Goal: Task Accomplishment & Management: Manage account settings

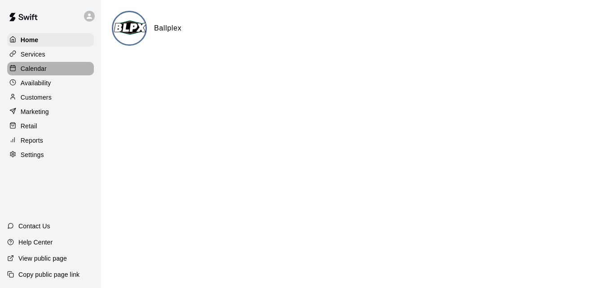
click at [54, 69] on div "Calendar" at bounding box center [50, 68] width 87 height 13
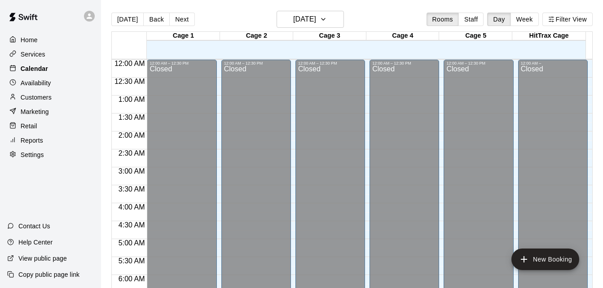
scroll to position [357, 0]
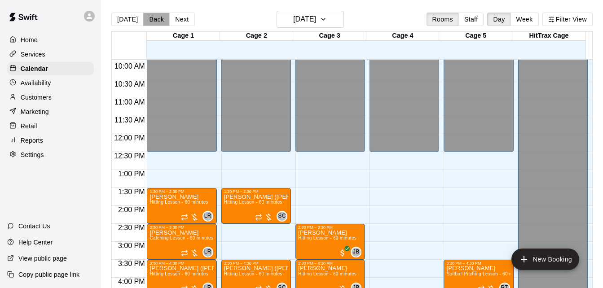
click at [152, 21] on button "Back" at bounding box center [156, 19] width 27 height 13
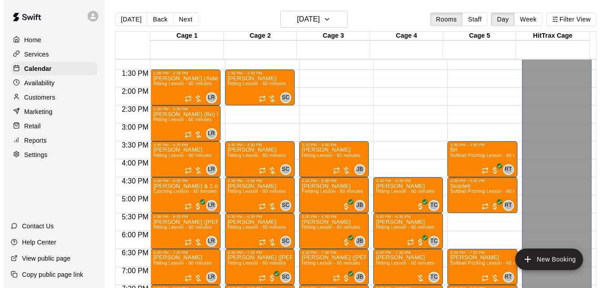
scroll to position [457, 0]
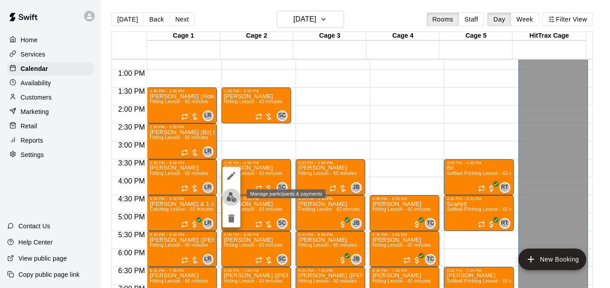
click at [232, 195] on img "edit" at bounding box center [231, 197] width 10 height 10
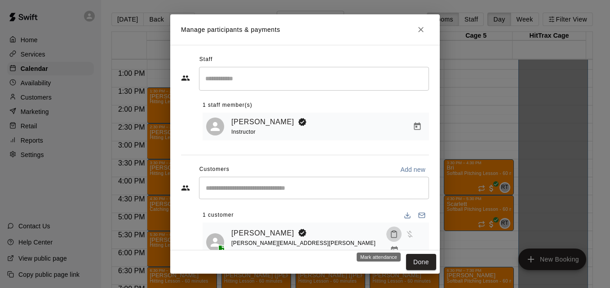
click at [390, 239] on icon "Mark attendance" at bounding box center [394, 234] width 8 height 8
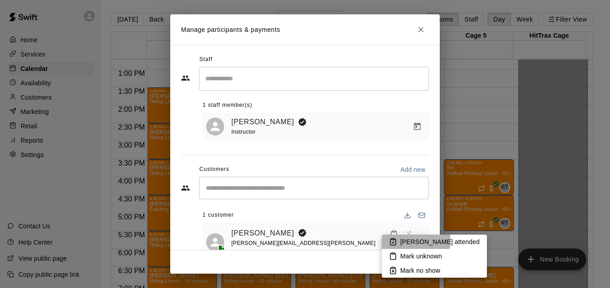
click at [400, 241] on li "[PERSON_NAME] attended" at bounding box center [434, 242] width 105 height 14
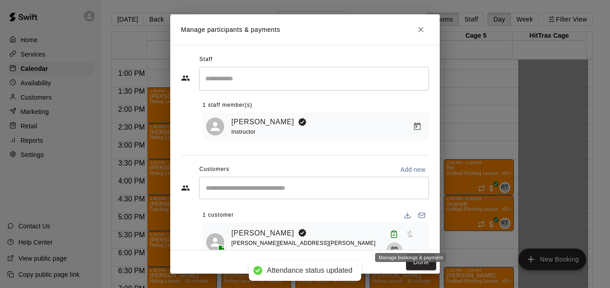
click at [398, 247] on icon "Manage bookings & payment" at bounding box center [394, 251] width 7 height 8
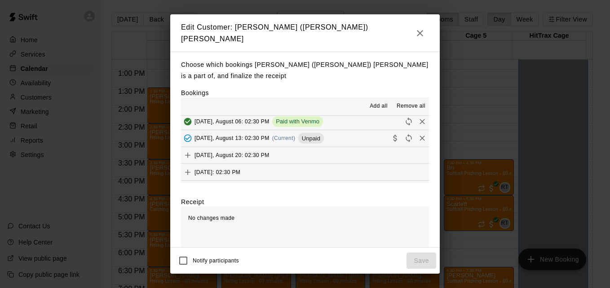
scroll to position [144, 0]
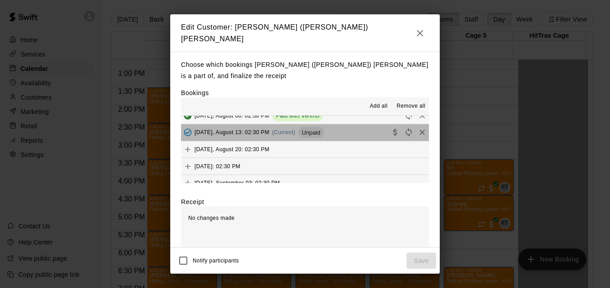
click at [357, 130] on button "[DATE], August 13: 02:30 PM (Current) Unpaid" at bounding box center [305, 132] width 248 height 17
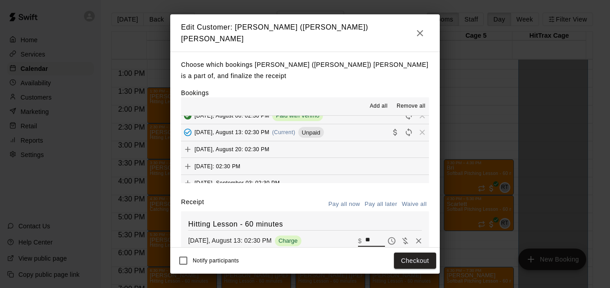
click at [365, 237] on input "**" at bounding box center [375, 241] width 20 height 12
type input "*"
type input "***"
click at [412, 266] on button "Checkout" at bounding box center [415, 261] width 42 height 17
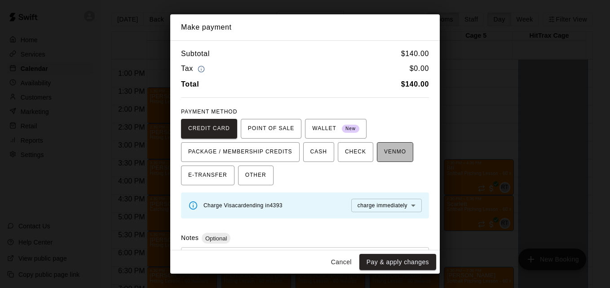
click at [384, 153] on span "VENMO" at bounding box center [395, 152] width 22 height 14
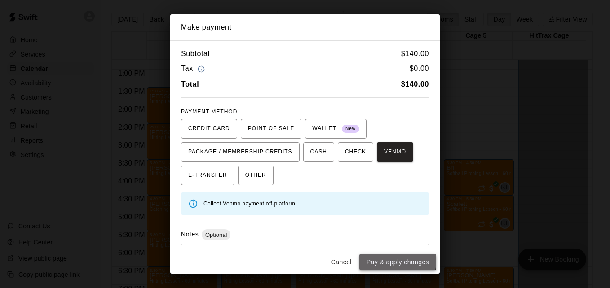
click at [385, 261] on button "Pay & apply changes" at bounding box center [397, 262] width 77 height 17
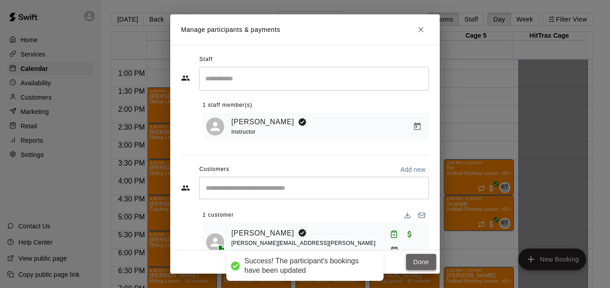
click at [421, 258] on button "Done" at bounding box center [421, 262] width 30 height 17
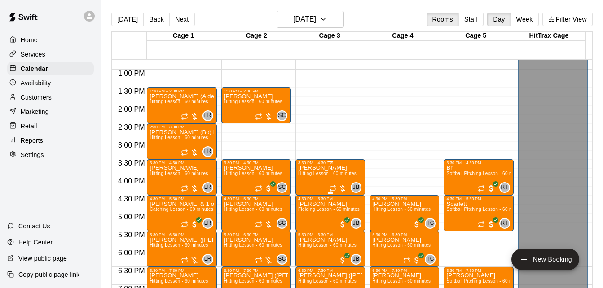
click at [318, 176] on span "Hitting Lesson - 60 minutes" at bounding box center [327, 173] width 58 height 5
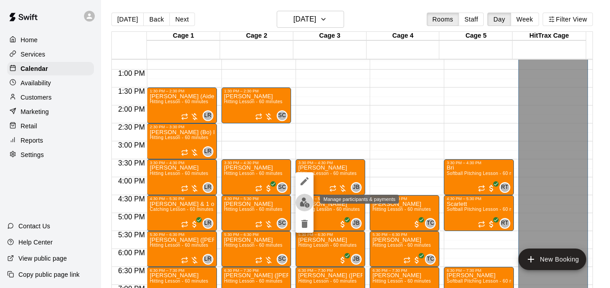
click at [308, 202] on img "edit" at bounding box center [305, 203] width 10 height 10
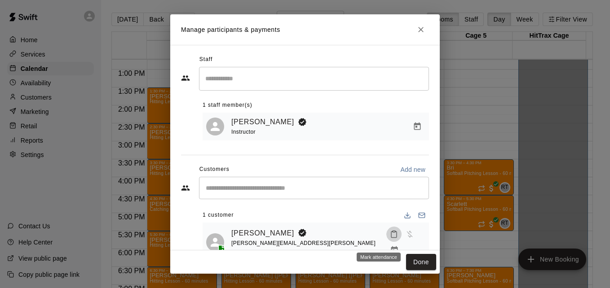
click at [390, 236] on icon "Mark attendance" at bounding box center [394, 234] width 8 height 8
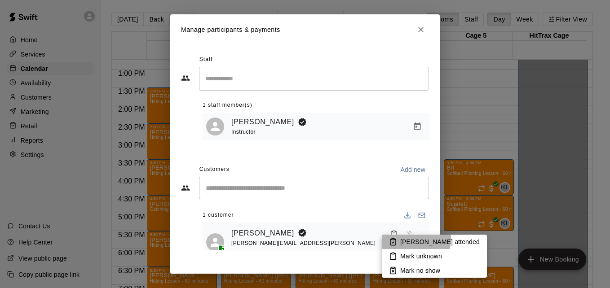
click at [407, 239] on p "[PERSON_NAME] attended" at bounding box center [440, 242] width 80 height 9
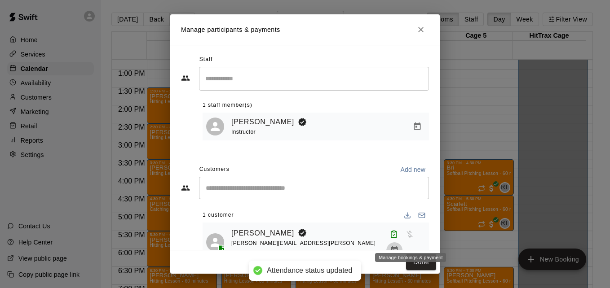
click at [399, 246] on icon "Manage bookings & payment" at bounding box center [394, 250] width 9 height 9
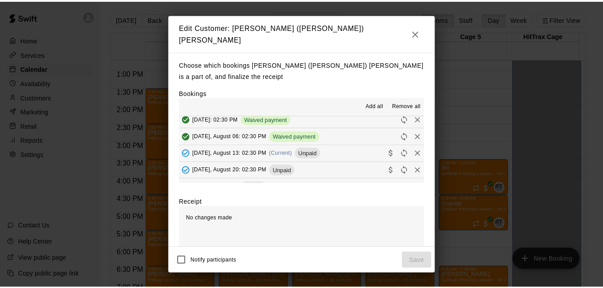
scroll to position [126, 0]
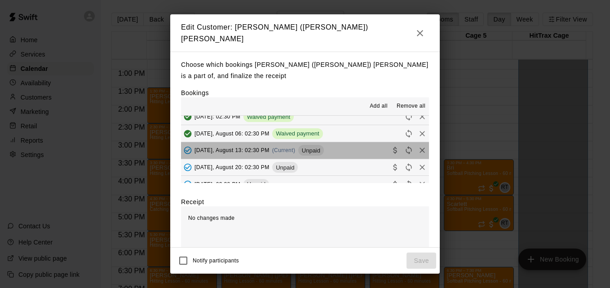
click at [353, 146] on button "[DATE], August 13: 02:30 PM (Current) Unpaid" at bounding box center [305, 150] width 248 height 17
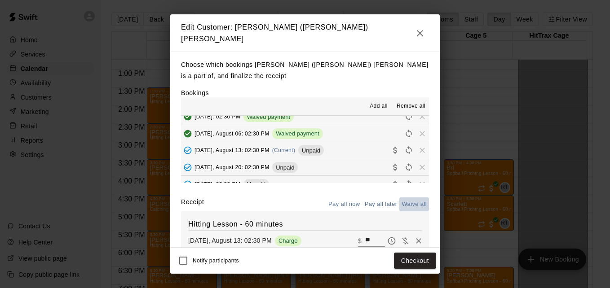
click at [402, 202] on button "Waive all" at bounding box center [414, 205] width 30 height 14
type input "*"
click at [414, 257] on button "Save" at bounding box center [422, 261] width 30 height 17
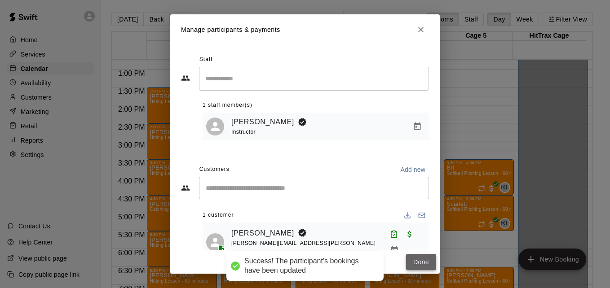
click at [412, 264] on button "Done" at bounding box center [421, 262] width 30 height 17
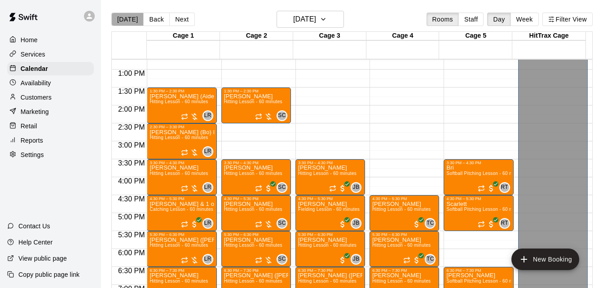
click at [133, 22] on button "[DATE]" at bounding box center [127, 19] width 32 height 13
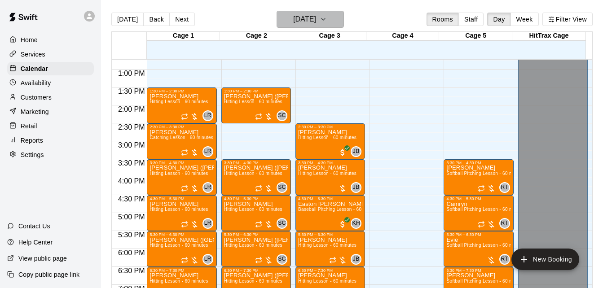
click at [327, 15] on icon "button" at bounding box center [323, 19] width 7 height 11
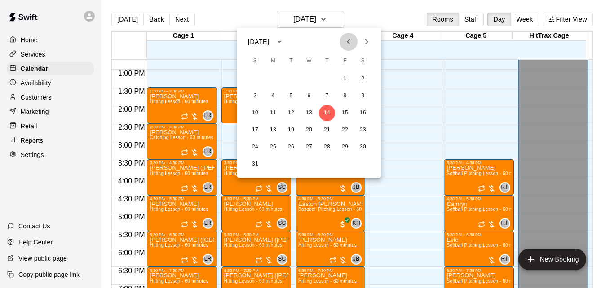
click at [350, 44] on icon "Previous month" at bounding box center [348, 41] width 11 height 11
click at [328, 81] on button "3" at bounding box center [327, 79] width 16 height 16
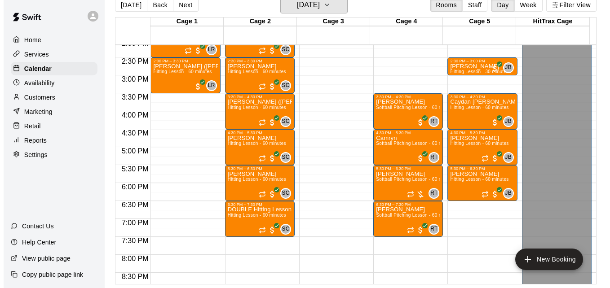
scroll to position [511, 0]
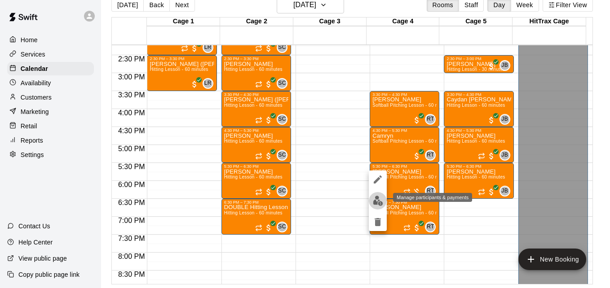
click at [381, 202] on img "edit" at bounding box center [378, 201] width 10 height 10
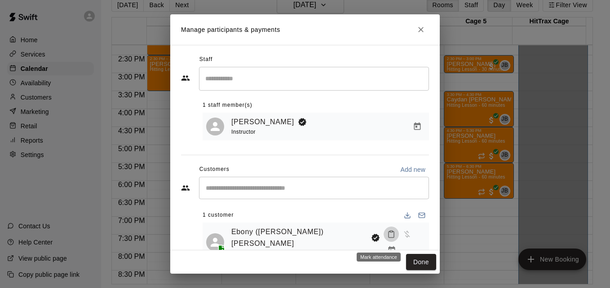
click at [387, 239] on icon "Mark attendance" at bounding box center [391, 234] width 8 height 8
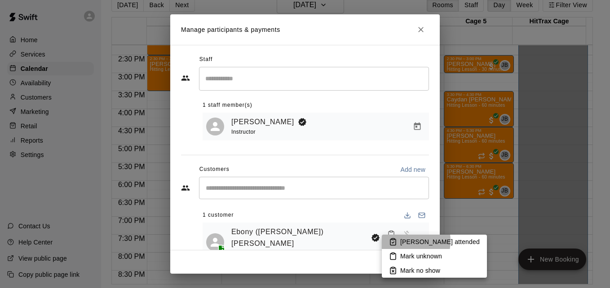
click at [404, 241] on p "[PERSON_NAME] attended" at bounding box center [440, 242] width 80 height 9
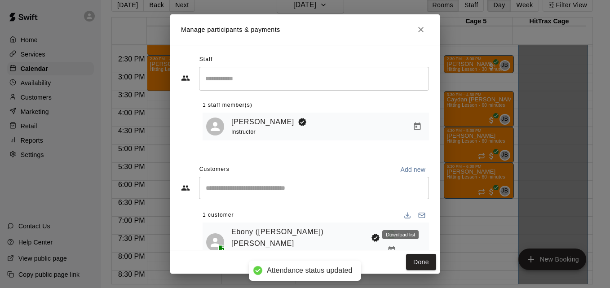
click at [411, 240] on div "Download list" at bounding box center [400, 232] width 38 height 16
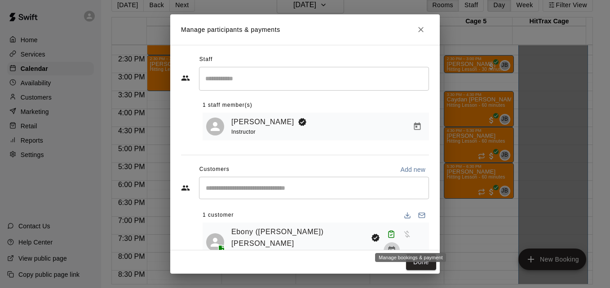
click at [396, 246] on icon "Manage bookings & payment" at bounding box center [391, 250] width 9 height 9
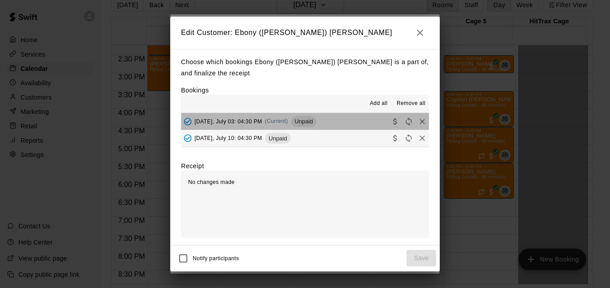
click at [351, 120] on button "[DATE], July 03: 04:30 PM (Current) Unpaid" at bounding box center [305, 121] width 248 height 17
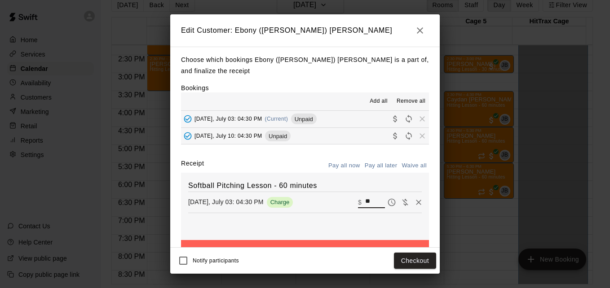
click at [365, 201] on input "**" at bounding box center [375, 203] width 20 height 12
type input "**"
click at [412, 260] on button "Checkout" at bounding box center [415, 261] width 42 height 17
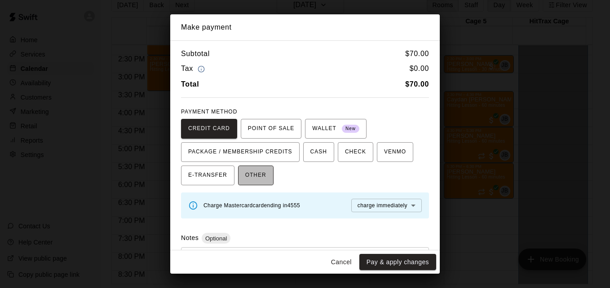
click at [257, 172] on span "OTHER" at bounding box center [255, 175] width 21 height 14
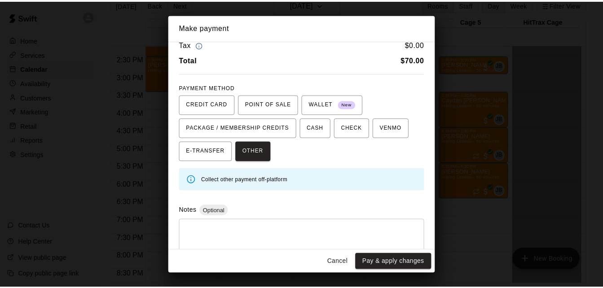
scroll to position [43, 0]
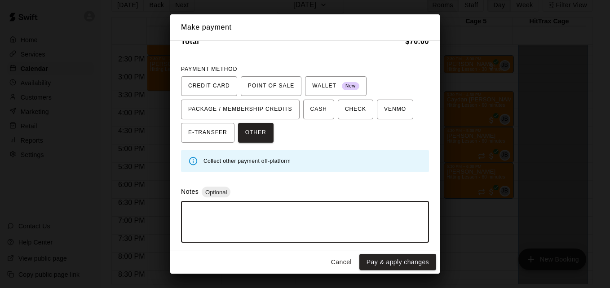
click at [333, 228] on textarea at bounding box center [304, 222] width 235 height 27
type textarea "*****"
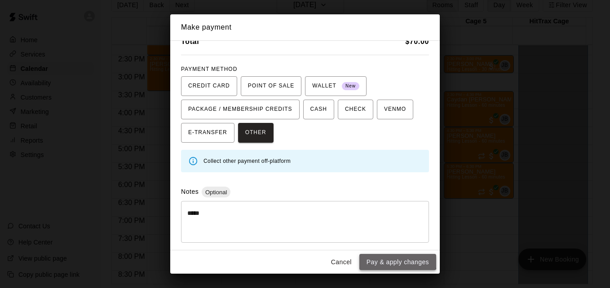
click at [387, 256] on button "Pay & apply changes" at bounding box center [397, 262] width 77 height 17
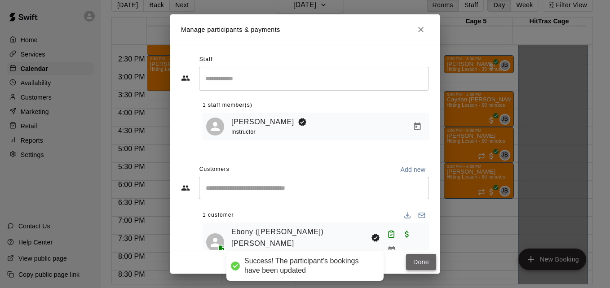
click at [416, 265] on button "Done" at bounding box center [421, 262] width 30 height 17
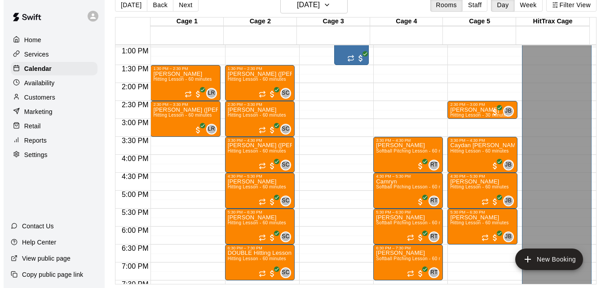
scroll to position [457, 0]
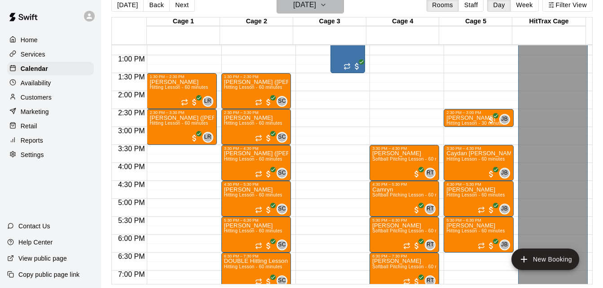
click at [327, 6] on icon "button" at bounding box center [323, 5] width 7 height 11
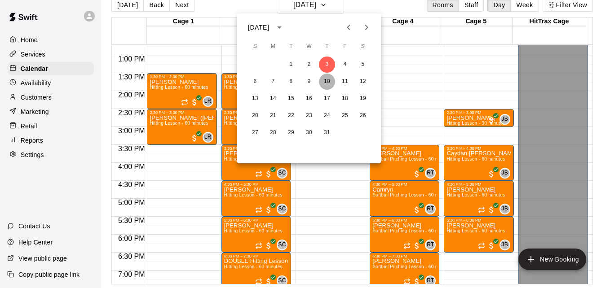
click at [327, 83] on button "10" at bounding box center [327, 82] width 16 height 16
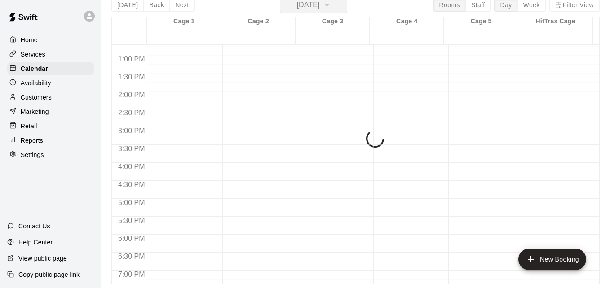
scroll to position [11, 0]
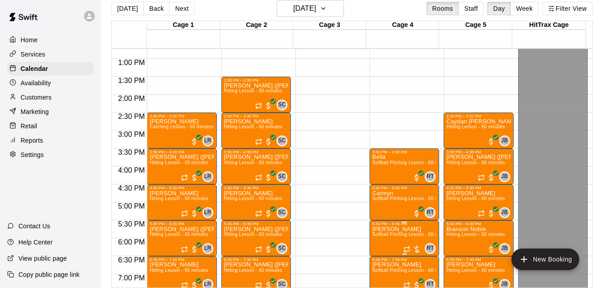
click at [387, 235] on span "Softball Pitching Lesson - 60 minutes" at bounding box center [412, 234] width 80 height 5
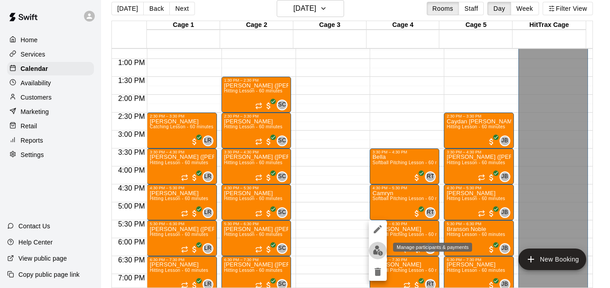
click at [379, 249] on img "edit" at bounding box center [378, 251] width 10 height 10
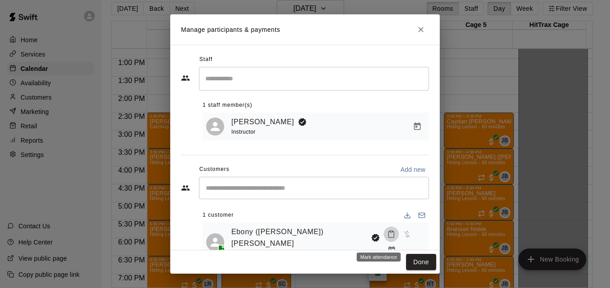
click at [387, 238] on icon "Mark attendance" at bounding box center [391, 234] width 8 height 8
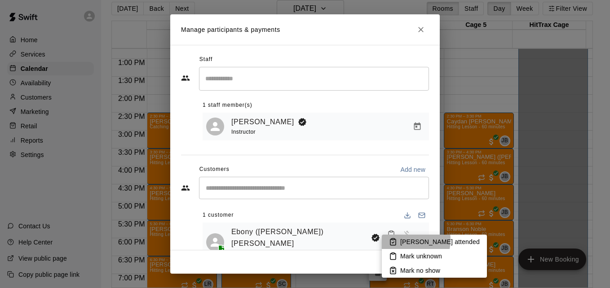
click at [403, 240] on p "[PERSON_NAME] attended" at bounding box center [440, 242] width 80 height 9
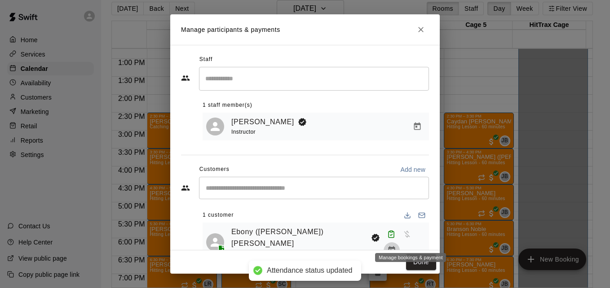
click at [396, 246] on icon "Manage bookings & payment" at bounding box center [391, 250] width 9 height 9
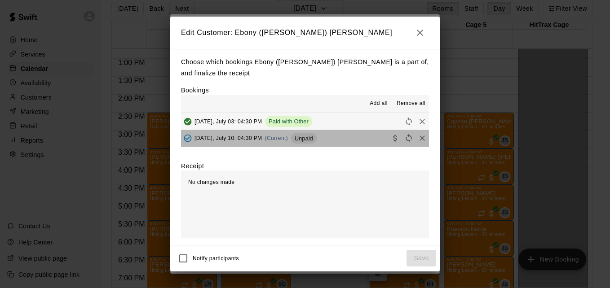
click at [343, 139] on button "[DATE], July 10: 04:30 PM (Current) Unpaid" at bounding box center [305, 138] width 248 height 17
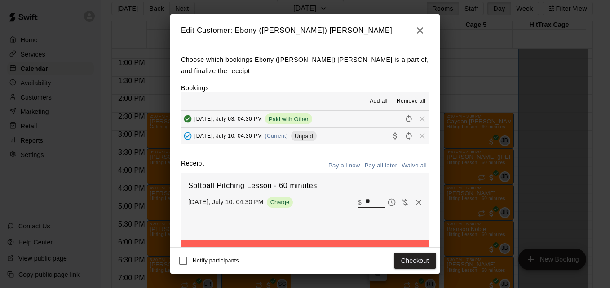
click at [365, 208] on input "**" at bounding box center [375, 203] width 20 height 12
type input "**"
click at [417, 257] on button "Checkout" at bounding box center [415, 261] width 42 height 17
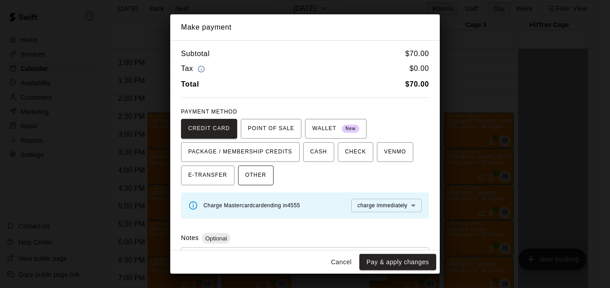
click at [247, 178] on span "OTHER" at bounding box center [255, 175] width 21 height 14
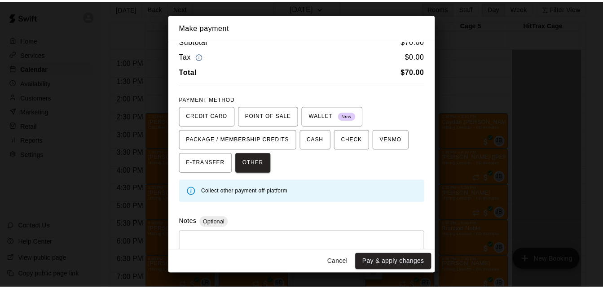
scroll to position [18, 0]
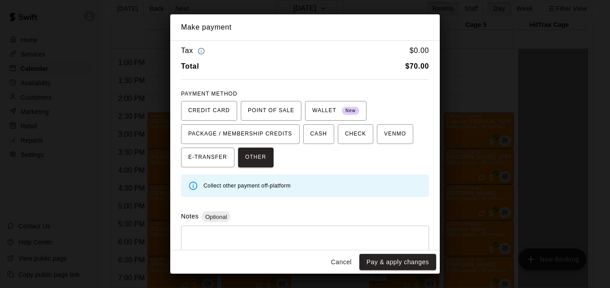
click at [334, 233] on div "* ​" at bounding box center [305, 247] width 248 height 42
type textarea "*"
type textarea "*****"
click at [387, 264] on button "Pay & apply changes" at bounding box center [397, 262] width 77 height 17
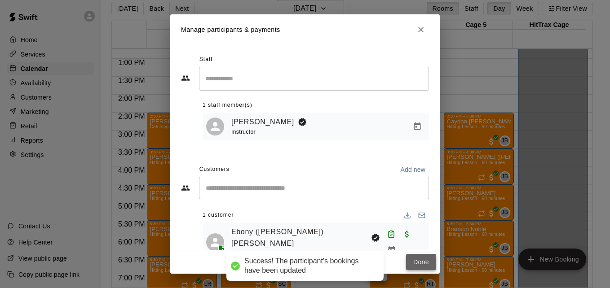
click at [417, 260] on button "Done" at bounding box center [421, 262] width 30 height 17
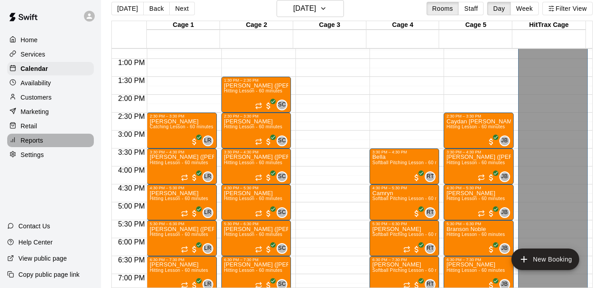
click at [63, 141] on div "Reports" at bounding box center [50, 140] width 87 height 13
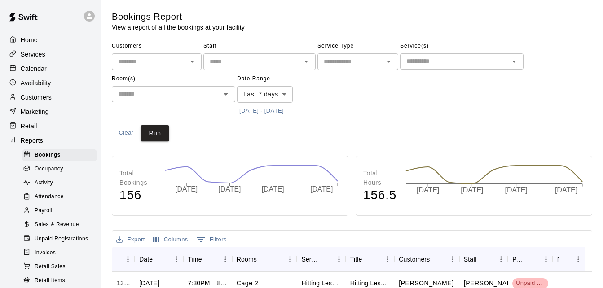
click at [159, 64] on input "text" at bounding box center [150, 61] width 70 height 11
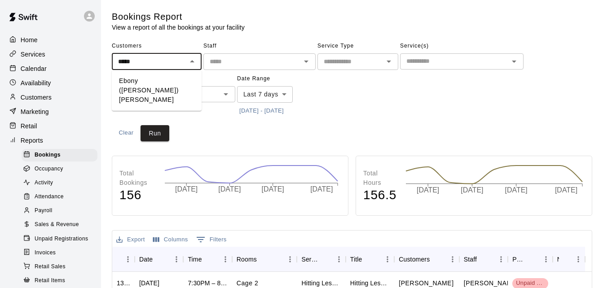
click at [163, 80] on li "Ebony ([PERSON_NAME]) [PERSON_NAME]" at bounding box center [157, 91] width 90 height 34
type input "**********"
click at [76, 244] on span "Unpaid Registrations" at bounding box center [61, 239] width 53 height 9
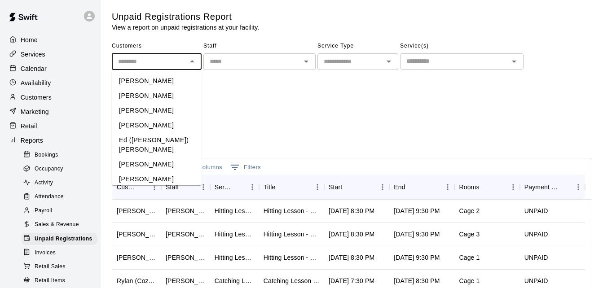
click at [137, 62] on input "text" at bounding box center [150, 61] width 70 height 11
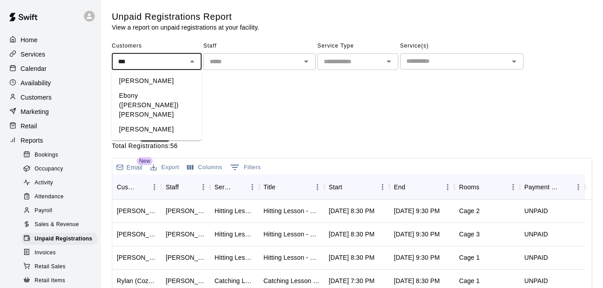
click at [170, 91] on li "Ebony ([PERSON_NAME]) [PERSON_NAME]" at bounding box center [157, 106] width 90 height 34
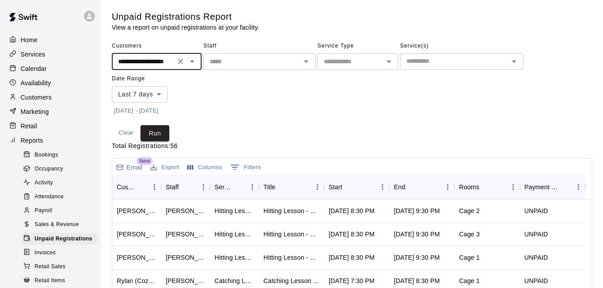
type input "**********"
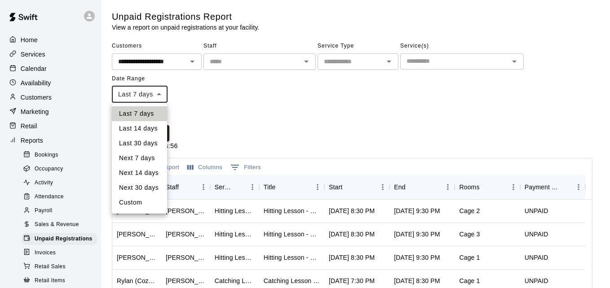
click at [158, 98] on body "**********" at bounding box center [305, 238] width 610 height 476
click at [159, 140] on li "Last 30 days" at bounding box center [139, 143] width 55 height 15
type input "*****"
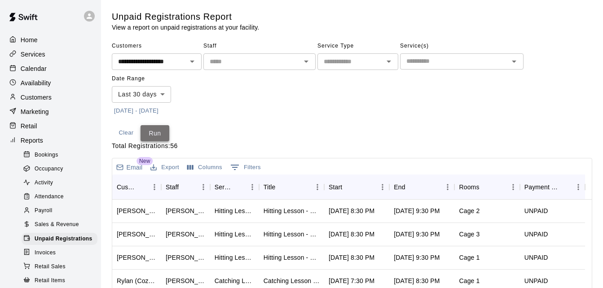
click at [156, 132] on button "Run" at bounding box center [155, 133] width 29 height 17
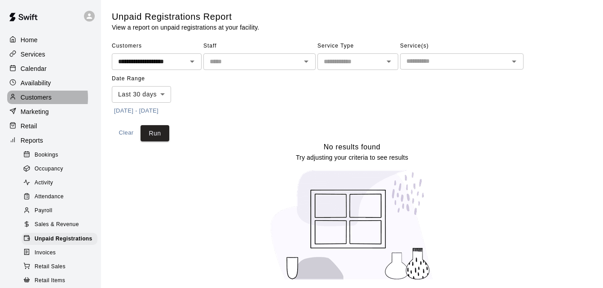
click at [26, 100] on p "Customers" at bounding box center [36, 97] width 31 height 9
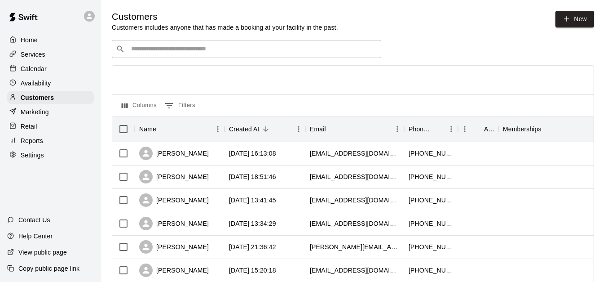
click at [216, 54] on div "​ ​" at bounding box center [247, 49] width 270 height 18
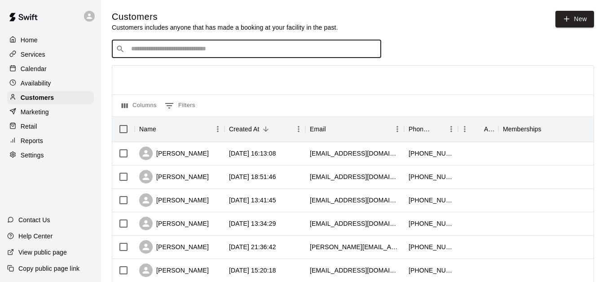
click at [216, 53] on input "Search customers by name or email" at bounding box center [252, 48] width 249 height 9
type input "*****"
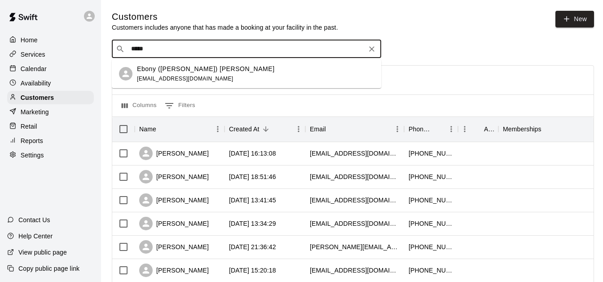
click at [220, 70] on div "Ebony ([PERSON_NAME]) [PERSON_NAME] [EMAIL_ADDRESS][DOMAIN_NAME]" at bounding box center [255, 73] width 237 height 19
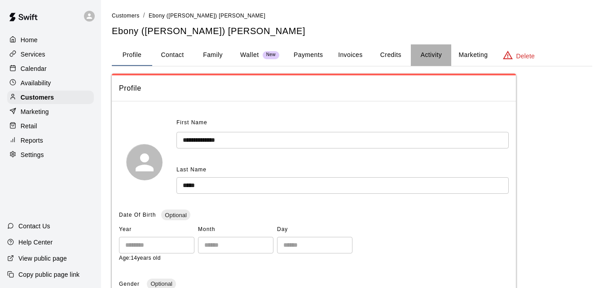
click at [440, 54] on button "Activity" at bounding box center [431, 55] width 40 height 22
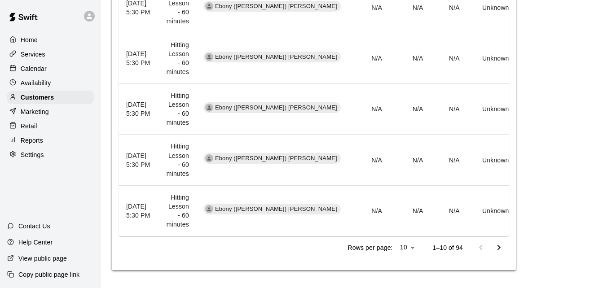
scroll to position [539, 0]
click at [497, 247] on icon "Go to next page" at bounding box center [499, 248] width 11 height 11
click at [496, 249] on icon "Go to next page" at bounding box center [499, 248] width 11 height 11
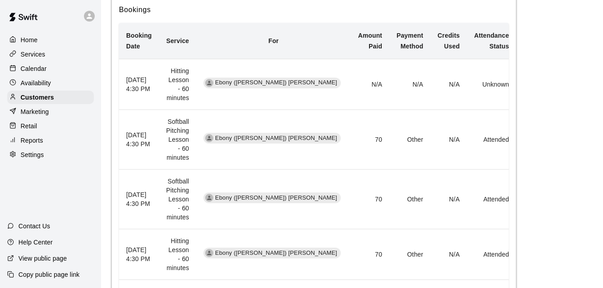
scroll to position [197, 0]
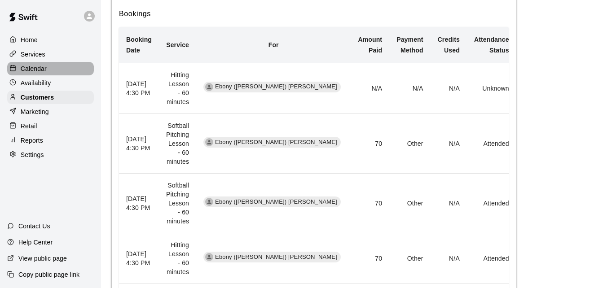
click at [58, 70] on div "Calendar" at bounding box center [50, 68] width 87 height 13
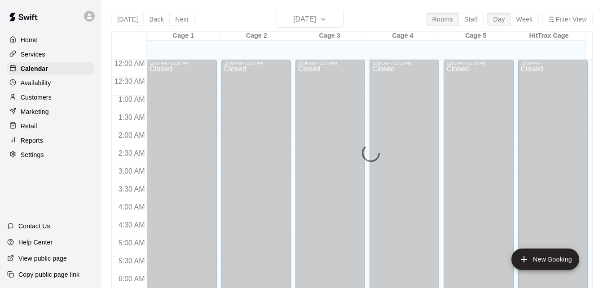
scroll to position [362, 0]
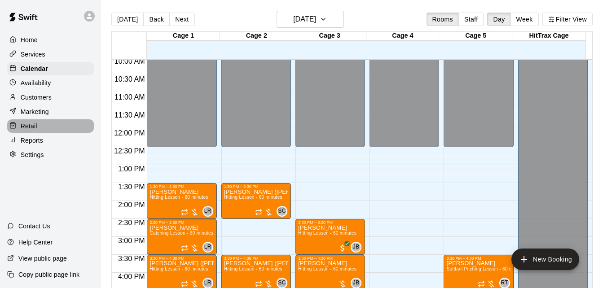
click at [54, 132] on div "Retail" at bounding box center [50, 126] width 87 height 13
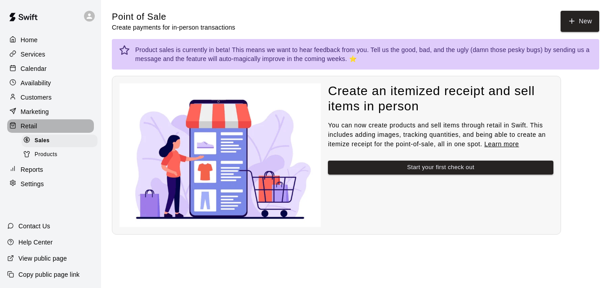
click at [58, 124] on div "Retail" at bounding box center [50, 126] width 87 height 13
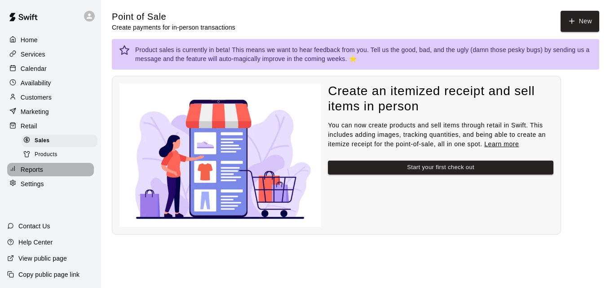
click at [48, 173] on div "Reports" at bounding box center [50, 169] width 87 height 13
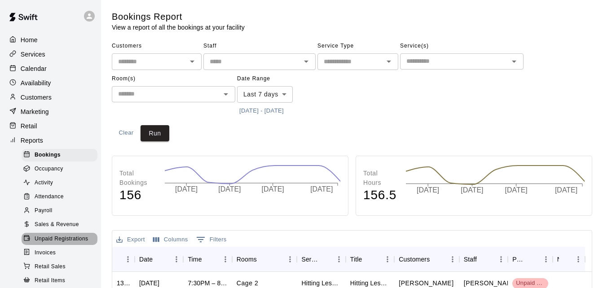
click at [65, 244] on span "Unpaid Registrations" at bounding box center [61, 239] width 53 height 9
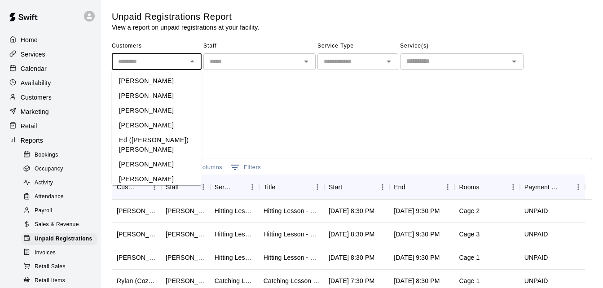
click at [176, 64] on input "text" at bounding box center [150, 61] width 70 height 11
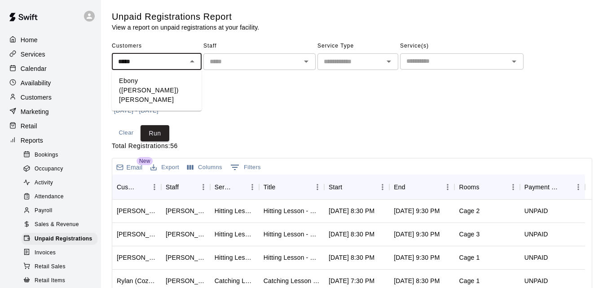
click at [178, 84] on li "Ebony ([PERSON_NAME]) [PERSON_NAME]" at bounding box center [157, 91] width 90 height 34
type input "**********"
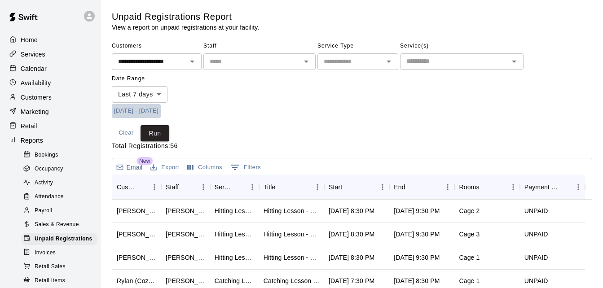
click at [133, 109] on button "[DATE] - [DATE]" at bounding box center [136, 111] width 49 height 14
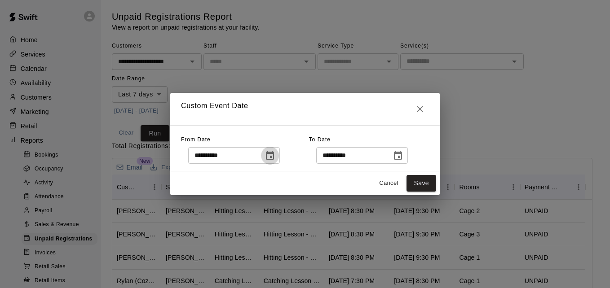
click at [275, 155] on icon "Choose date, selected date is Aug 6, 2025" at bounding box center [270, 156] width 11 height 11
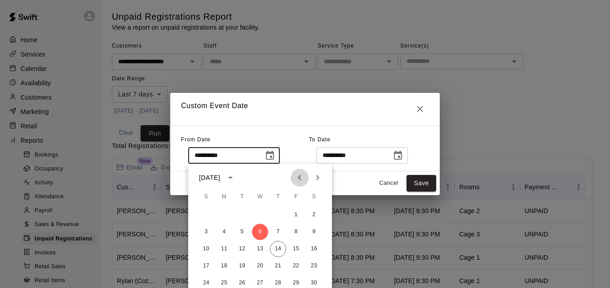
click at [299, 180] on icon "Previous month" at bounding box center [299, 178] width 11 height 11
click at [314, 181] on icon "Next month" at bounding box center [317, 178] width 11 height 11
click at [244, 214] on button "1" at bounding box center [242, 215] width 16 height 16
type input "**********"
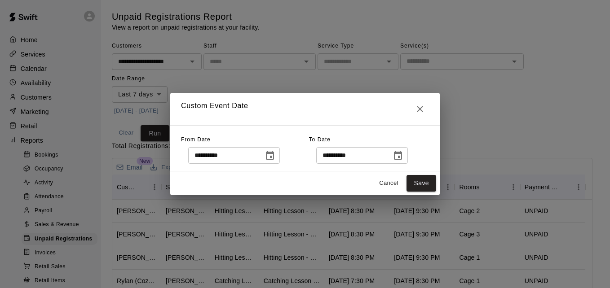
click at [403, 155] on icon "Choose date, selected date is Aug 14, 2025" at bounding box center [398, 156] width 11 height 11
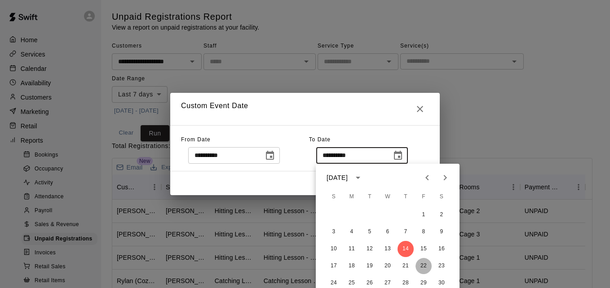
click at [425, 266] on button "22" at bounding box center [424, 266] width 16 height 16
type input "**********"
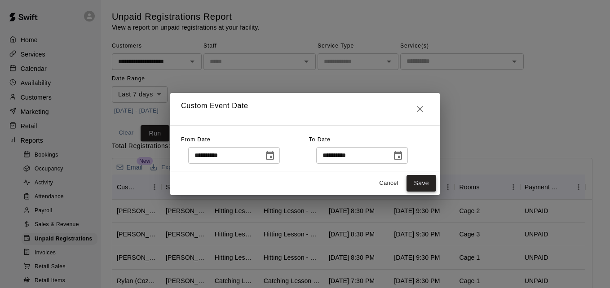
click at [417, 184] on button "Save" at bounding box center [422, 183] width 30 height 17
type input "******"
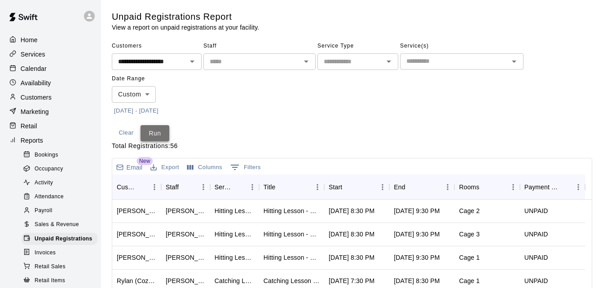
click at [155, 137] on button "Run" at bounding box center [155, 133] width 29 height 17
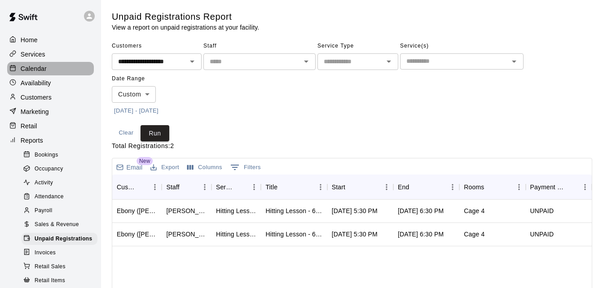
click at [66, 70] on div "Calendar" at bounding box center [50, 68] width 87 height 13
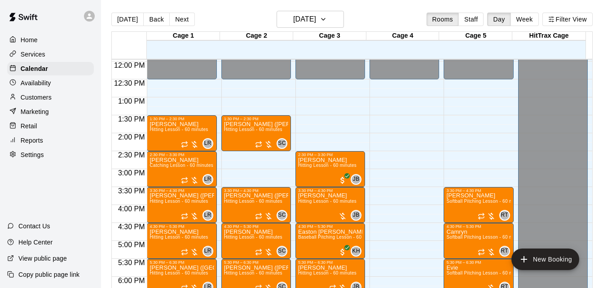
scroll to position [208, 0]
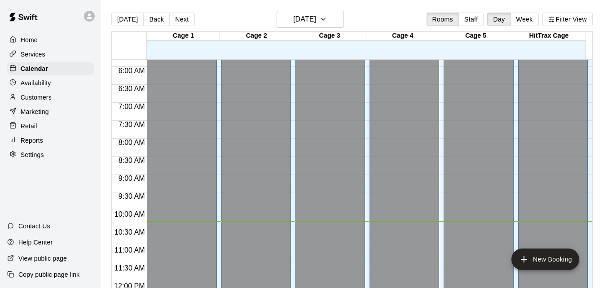
click at [585, 288] on div at bounding box center [556, 287] width 74 height 9
click at [585, 288] on body "Home Services Calendar Availability Customers Marketing Retail Reports Settings…" at bounding box center [301, 151] width 603 height 303
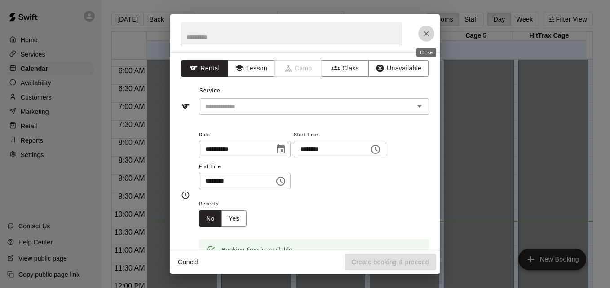
click at [426, 35] on icon "Close" at bounding box center [426, 33] width 9 height 9
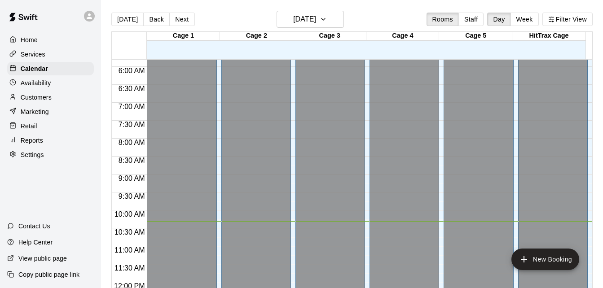
scroll to position [0, 0]
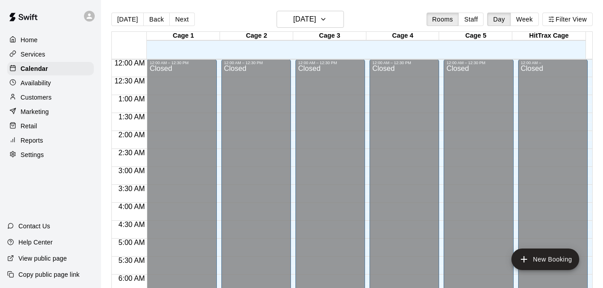
click at [585, 285] on div at bounding box center [556, 288] width 74 height 9
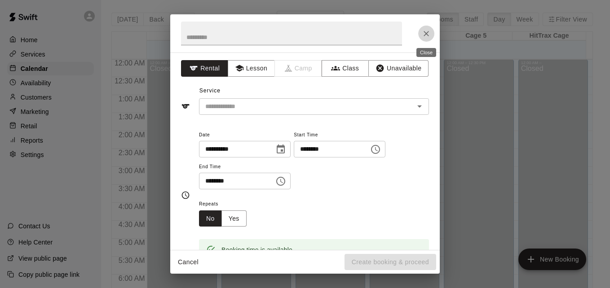
click at [425, 34] on icon "Close" at bounding box center [426, 33] width 9 height 9
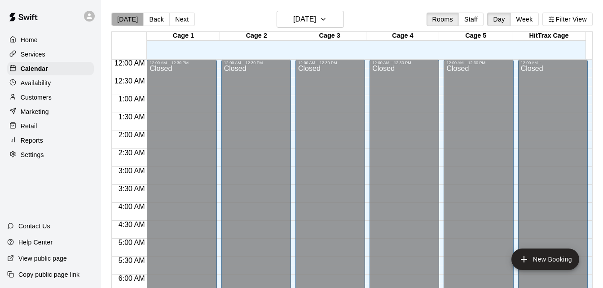
click at [127, 24] on button "[DATE]" at bounding box center [127, 19] width 32 height 13
click at [62, 68] on div "Calendar" at bounding box center [50, 68] width 87 height 13
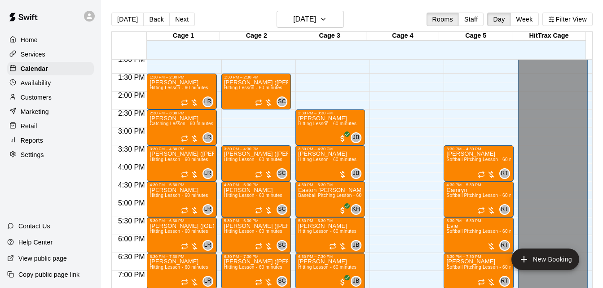
scroll to position [463, 0]
